Goal: Register for event/course

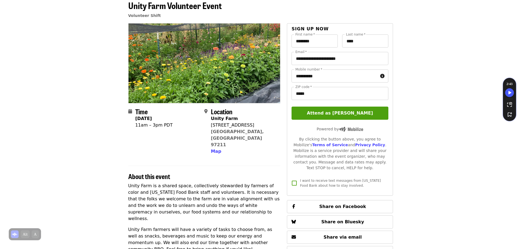
scroll to position [27, 0]
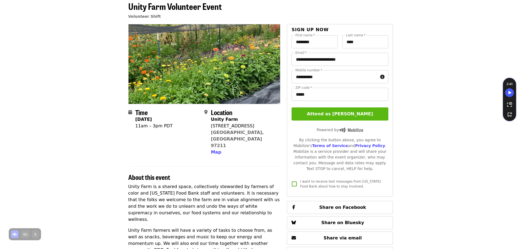
click at [325, 114] on button "Attend as [PERSON_NAME]" at bounding box center [340, 114] width 97 height 13
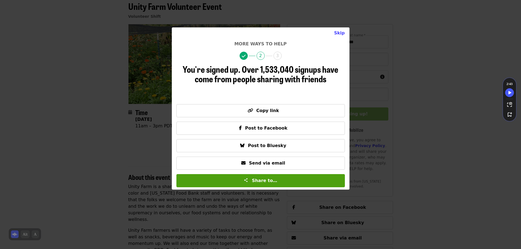
click at [393, 64] on div "Skip More ways to help 2 3 You're signed up. Over 1,533,040 signups have come f…" at bounding box center [260, 124] width 521 height 249
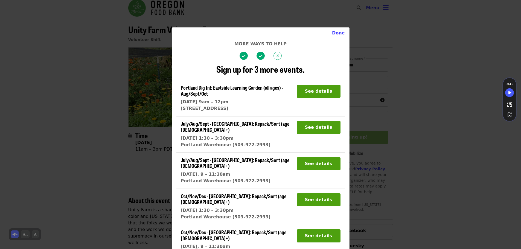
scroll to position [0, 0]
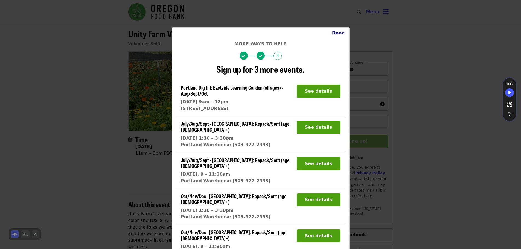
click at [334, 35] on button "Done" at bounding box center [339, 33] width 22 height 11
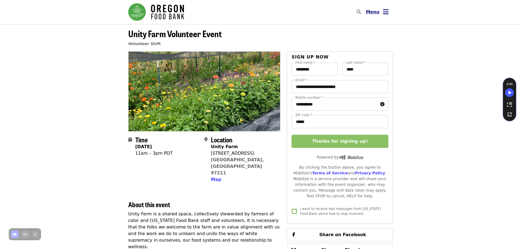
click at [375, 11] on span "Menu" at bounding box center [373, 11] width 14 height 5
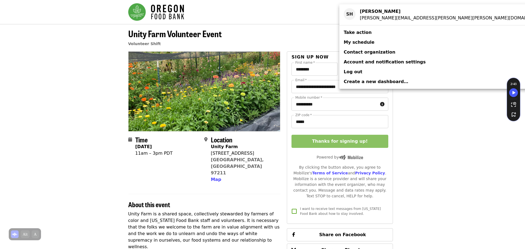
click at [372, 42] on link "My schedule" at bounding box center [445, 42] width 210 height 10
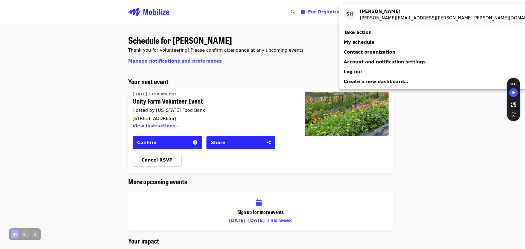
click at [249, 74] on div "Account menu" at bounding box center [262, 124] width 525 height 249
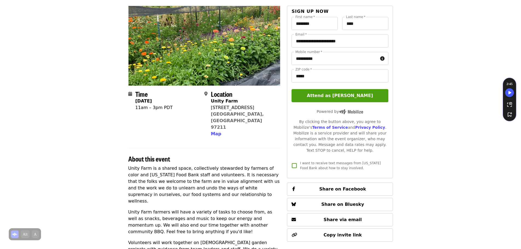
scroll to position [55, 0]
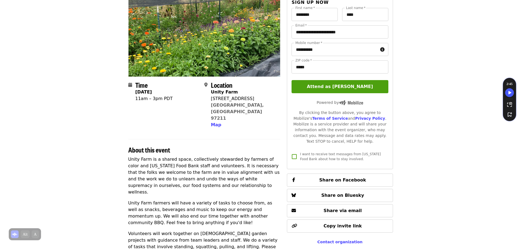
click at [227, 99] on div "[STREET_ADDRESS]" at bounding box center [243, 98] width 65 height 7
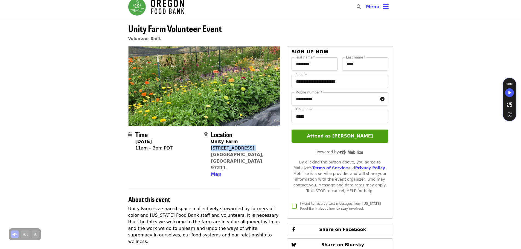
scroll to position [0, 0]
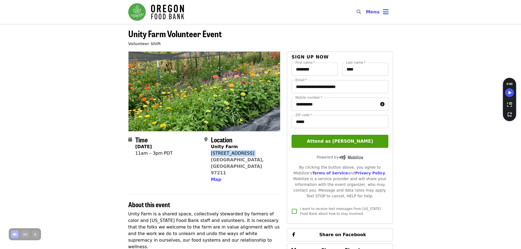
click at [165, 13] on img "Main navigation" at bounding box center [156, 12] width 56 height 18
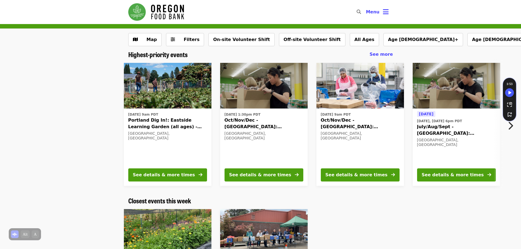
click at [366, 138] on div "[DATE] 9am PDT Oct/Nov/Dec - [GEOGRAPHIC_DATA]: Repack/Sort (age [DEMOGRAPHIC_D…" at bounding box center [360, 137] width 79 height 53
click at [457, 111] on div "[DATE] [DATE], [DATE] 6pm PDT July/Aug/Sept - [GEOGRAPHIC_DATA]: Repack/Sort (a…" at bounding box center [456, 137] width 79 height 53
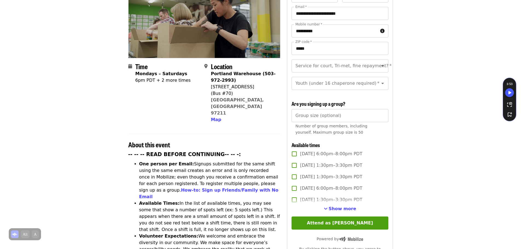
scroll to position [109, 0]
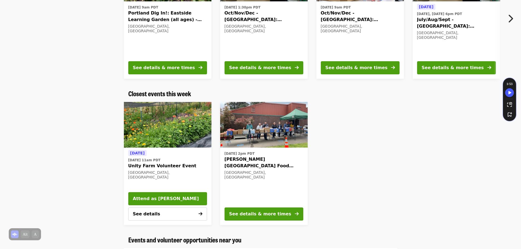
scroll to position [109, 0]
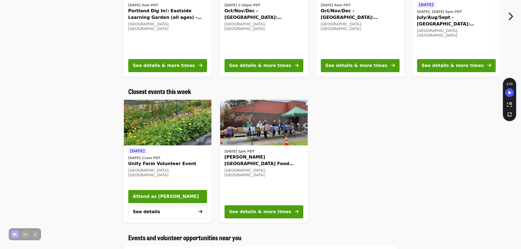
click at [204, 125] on img "Unity Farm Volunteer Event" at bounding box center [168, 123] width 88 height 46
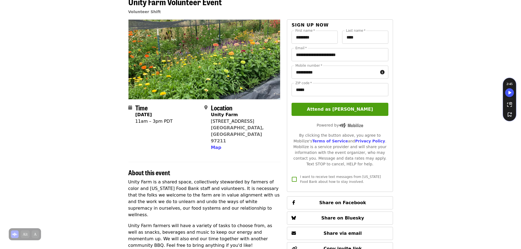
scroll to position [27, 0]
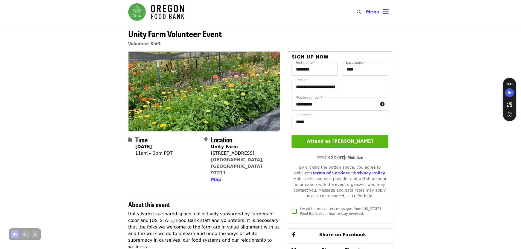
click at [329, 142] on button "Attend as [PERSON_NAME]" at bounding box center [340, 141] width 97 height 13
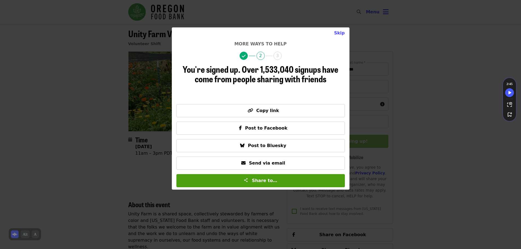
click at [424, 161] on div "Skip More ways to help 2 3 You're signed up. Over 1,533,040 signups have come f…" at bounding box center [260, 124] width 521 height 249
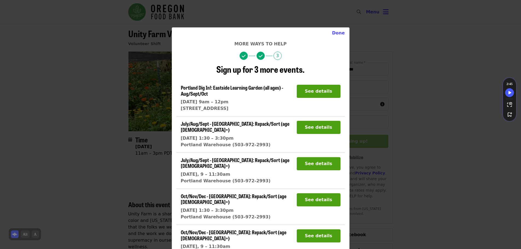
click at [405, 135] on div "Done More ways to help 3 Sign up for 3 more events. Portland Dig In!: Eastside …" at bounding box center [260, 124] width 521 height 249
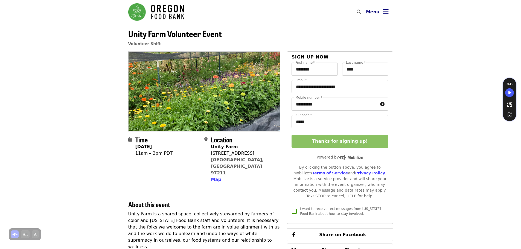
click at [372, 13] on span "Menu" at bounding box center [373, 11] width 14 height 5
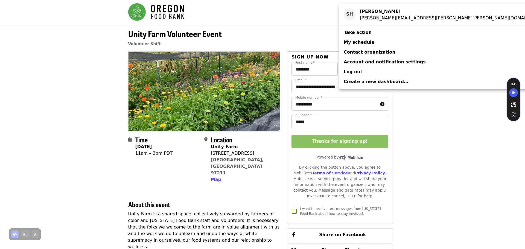
click at [369, 39] on span "My schedule" at bounding box center [359, 42] width 31 height 7
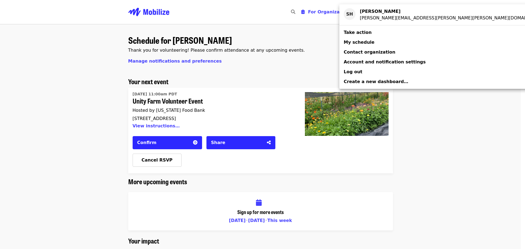
click at [166, 162] on div "Account menu" at bounding box center [262, 124] width 525 height 249
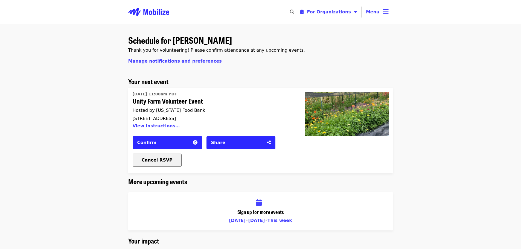
click at [164, 160] on span "Cancel RSVP" at bounding box center [157, 160] width 31 height 5
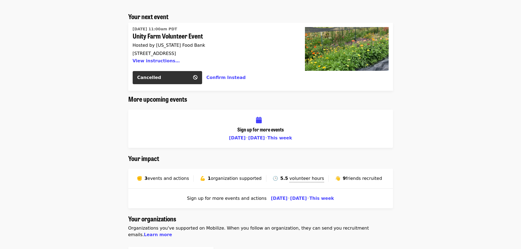
scroll to position [82, 0]
